Goal: Task Accomplishment & Management: Complete application form

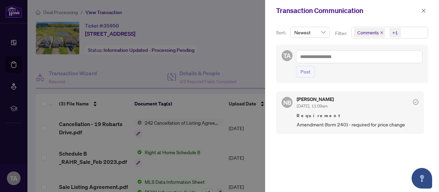
click at [163, 46] on div at bounding box center [219, 96] width 439 height 192
click at [425, 12] on icon "close" at bounding box center [423, 10] width 5 height 5
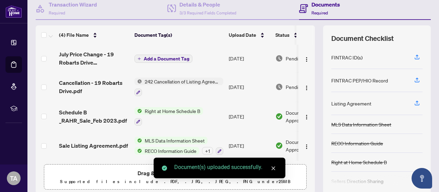
scroll to position [34, 0]
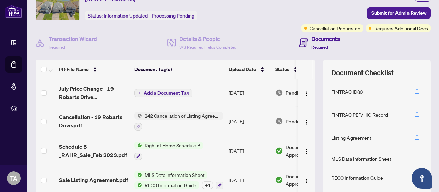
click at [139, 92] on icon "plus" at bounding box center [139, 92] width 3 height 3
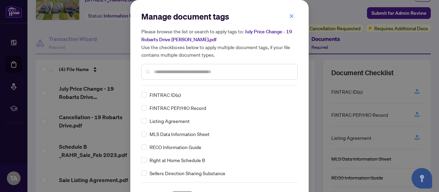
click at [169, 75] on div at bounding box center [219, 72] width 156 height 16
click at [170, 72] on input "text" at bounding box center [223, 72] width 138 height 8
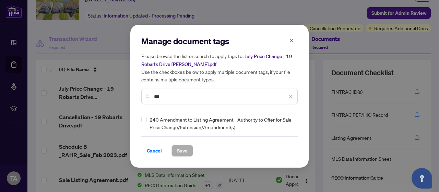
type input "***"
click at [184, 148] on span "Save" at bounding box center [182, 150] width 11 height 11
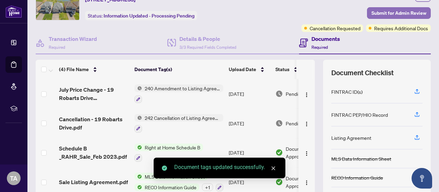
click at [385, 13] on span "Submit for Admin Review" at bounding box center [398, 13] width 55 height 11
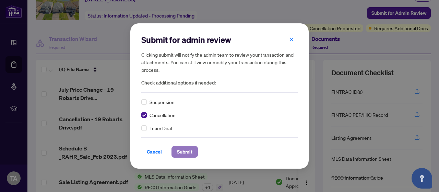
click at [191, 154] on span "Submit" at bounding box center [184, 151] width 15 height 11
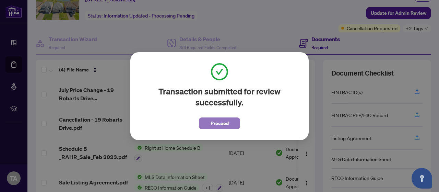
click at [213, 124] on span "Proceed" at bounding box center [220, 123] width 18 height 11
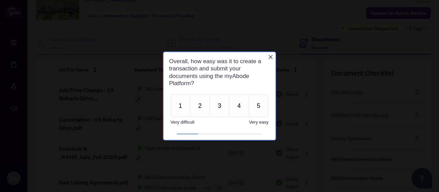
scroll to position [0, 0]
click at [212, 106] on button "3" at bounding box center [220, 105] width 20 height 23
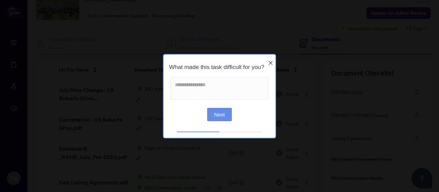
click at [224, 114] on button "Next" at bounding box center [219, 114] width 25 height 13
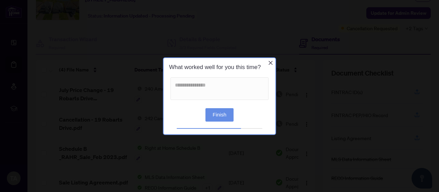
click at [224, 114] on button "Finish" at bounding box center [219, 114] width 28 height 13
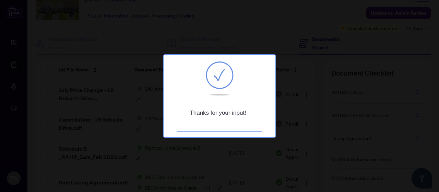
click at [201, 45] on div at bounding box center [219, 96] width 439 height 192
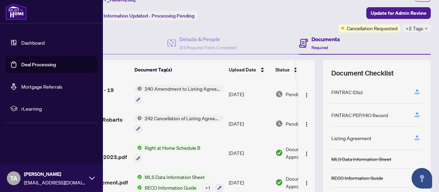
click at [21, 67] on link "Deal Processing" at bounding box center [38, 64] width 35 height 6
